Goal: Check status: Check status

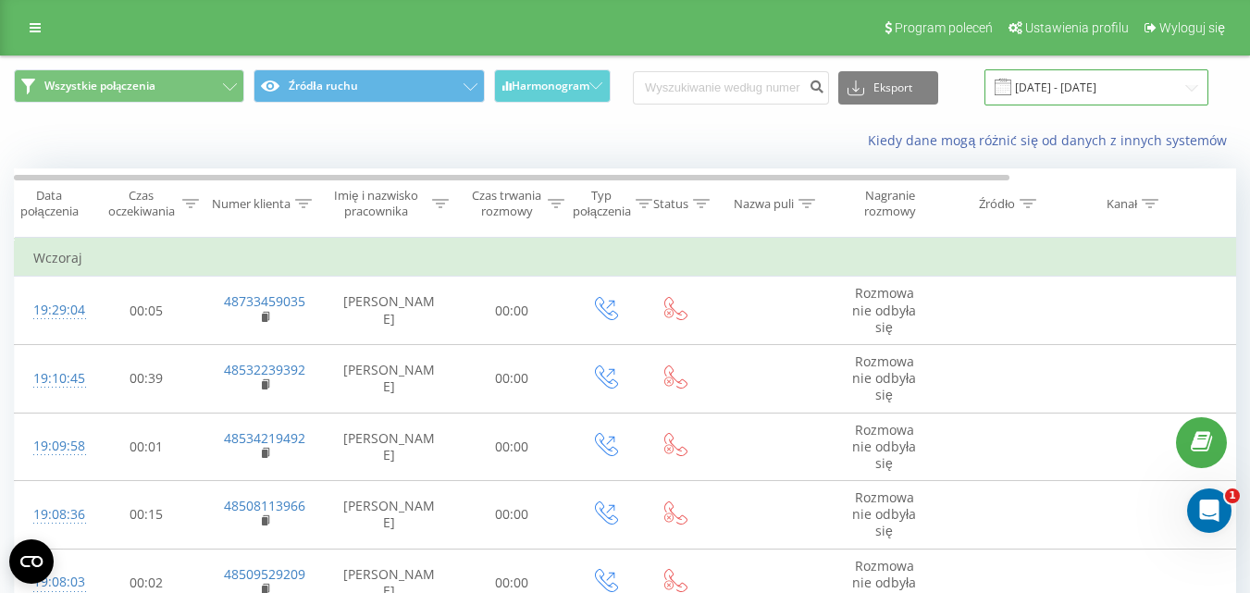
click at [1117, 88] on input "[DATE] - [DATE]" at bounding box center [1097, 87] width 224 height 36
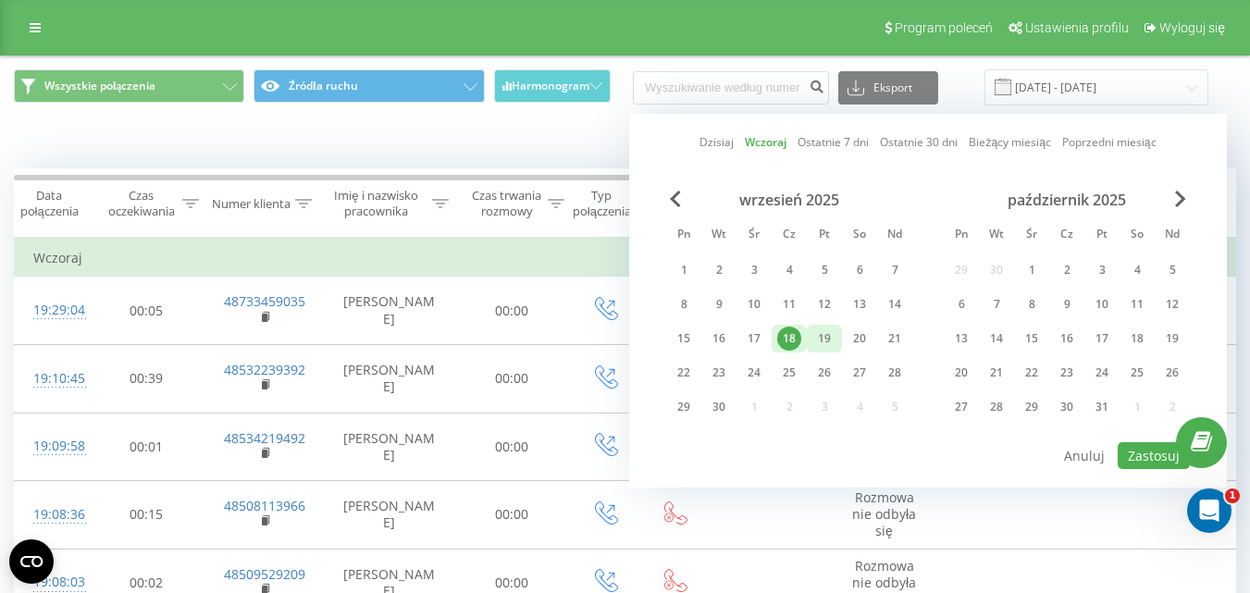
click at [816, 333] on div "19" at bounding box center [824, 339] width 24 height 24
click at [1128, 464] on button "Zastosuj" at bounding box center [1154, 455] width 72 height 27
type input "[DATE] - [DATE]"
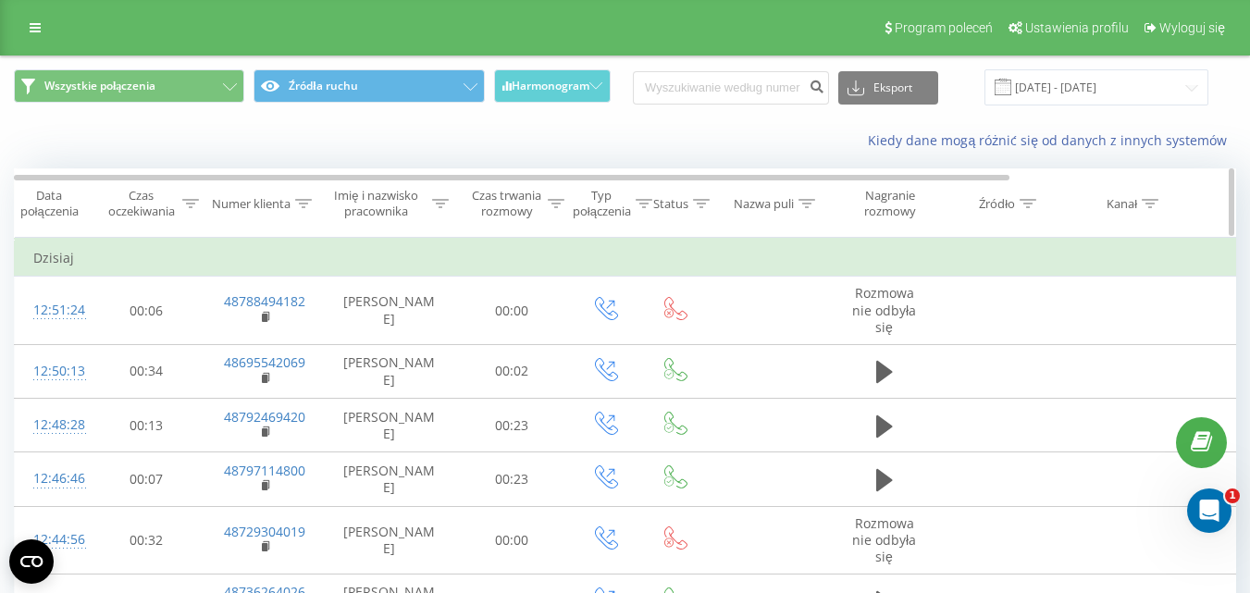
click at [550, 196] on div at bounding box center [556, 204] width 17 height 16
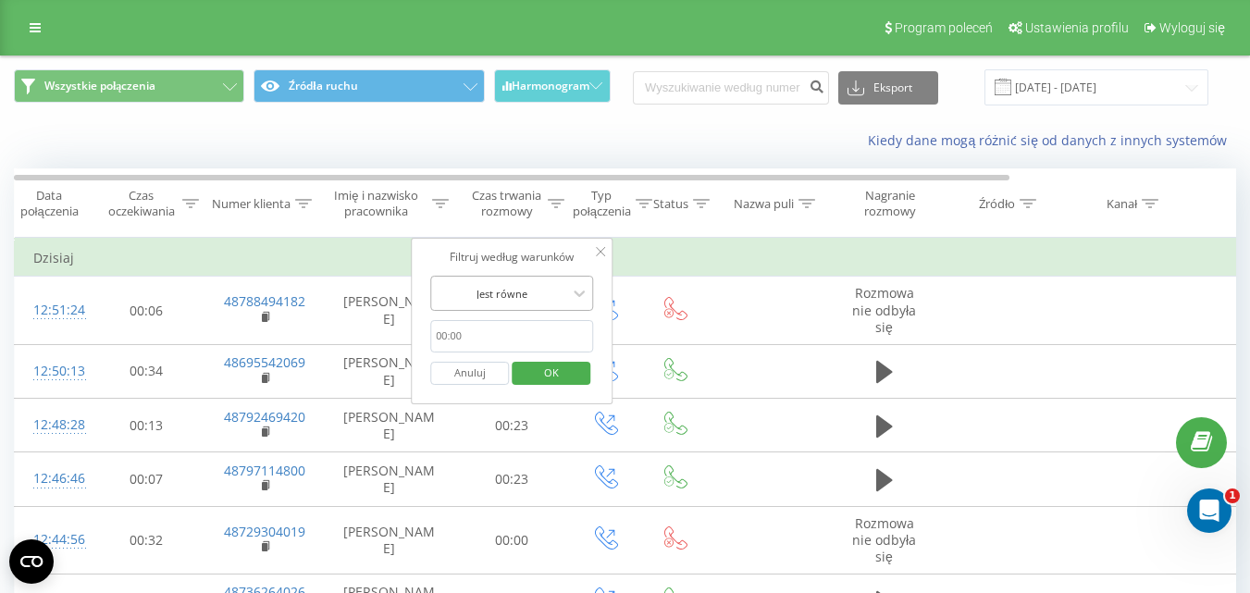
click at [538, 299] on div at bounding box center [501, 294] width 131 height 18
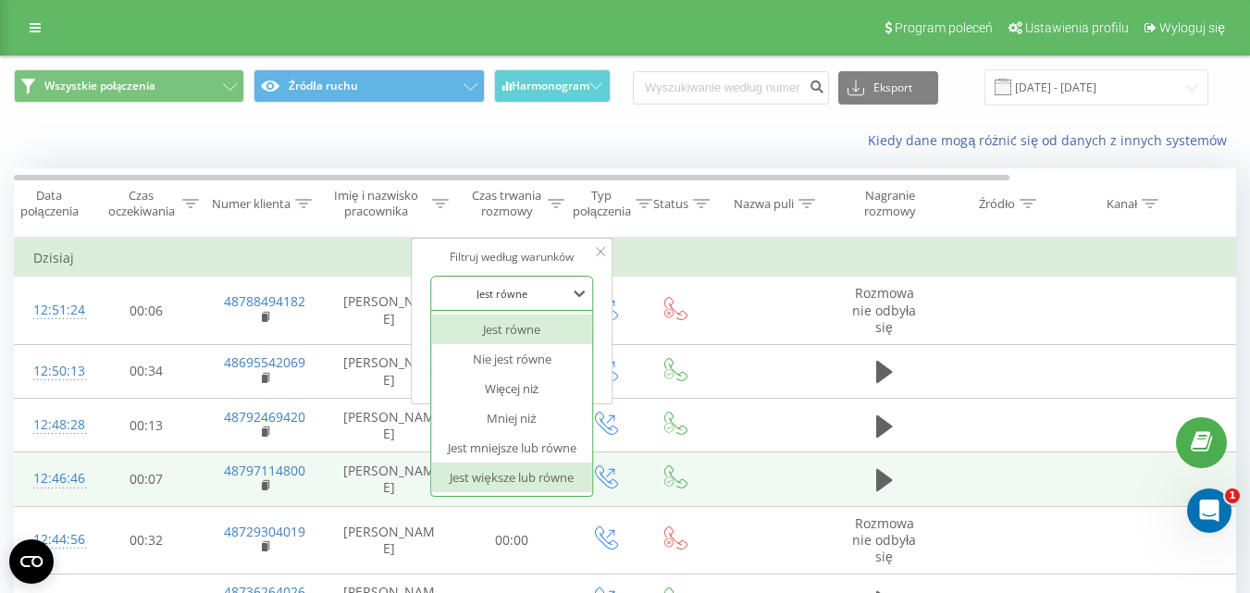
click at [494, 464] on div "Jest większe lub równe" at bounding box center [511, 478] width 161 height 30
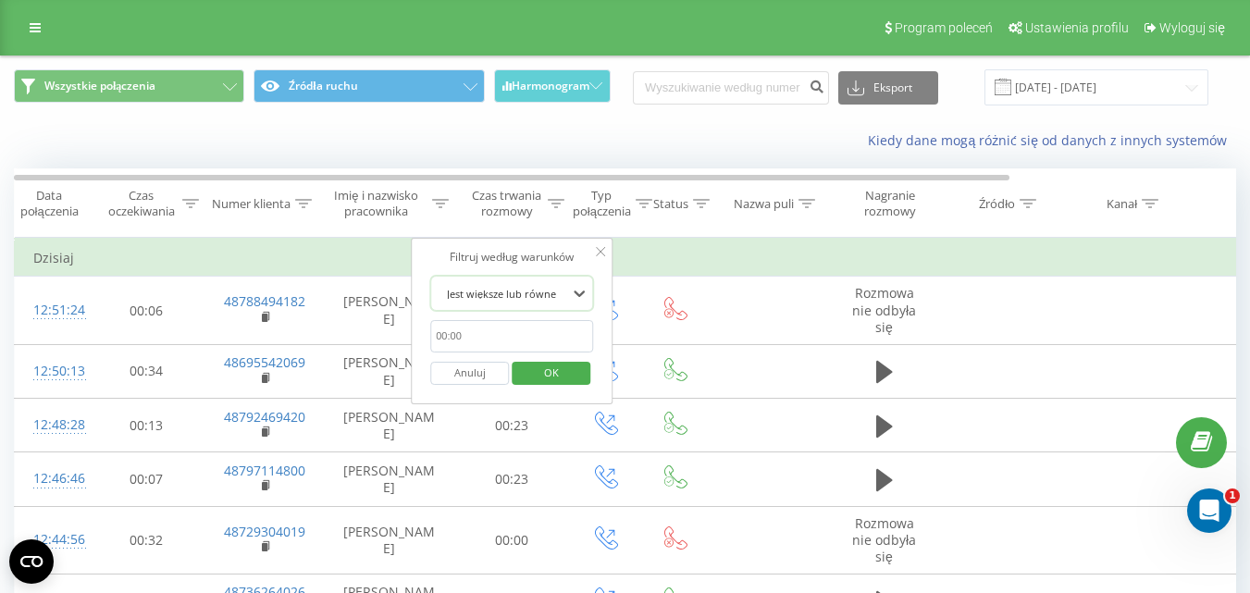
click at [515, 346] on input "text" at bounding box center [511, 336] width 163 height 32
type input "00:20"
click at [530, 376] on span "OK" at bounding box center [552, 372] width 52 height 29
